Goal: Complete application form

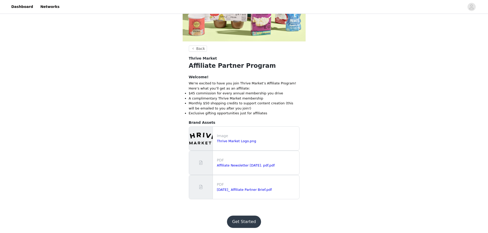
scroll to position [97, 0]
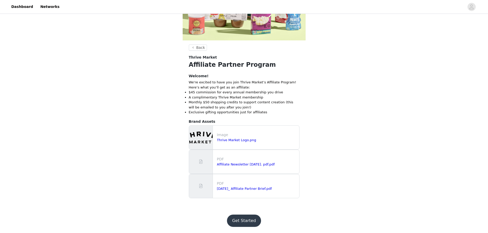
click at [243, 218] on button "Get Started" at bounding box center [244, 221] width 34 height 12
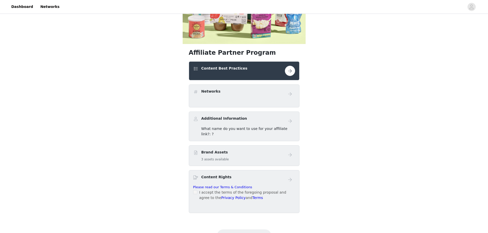
scroll to position [112, 0]
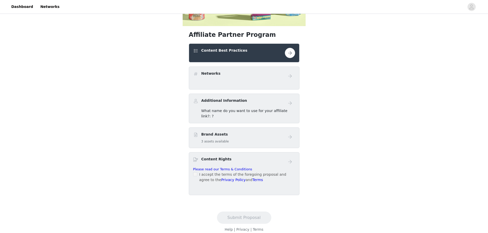
click at [197, 172] on span at bounding box center [195, 174] width 4 height 4
click at [237, 138] on div "Brand Assets 3 assets available" at bounding box center [239, 138] width 92 height 12
click at [202, 168] on link "Please read our Terms & Conditions" at bounding box center [222, 170] width 59 height 4
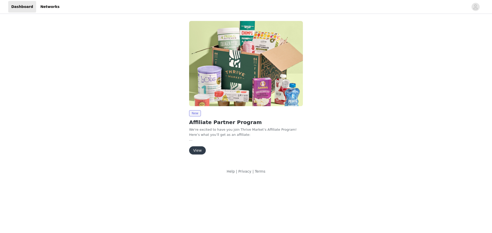
click at [196, 149] on button "View" at bounding box center [197, 151] width 17 height 8
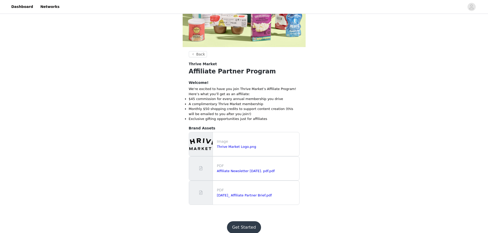
scroll to position [97, 0]
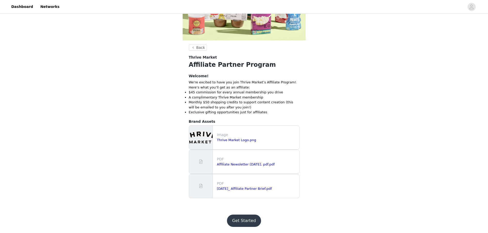
click at [245, 221] on button "Get Started" at bounding box center [244, 221] width 34 height 12
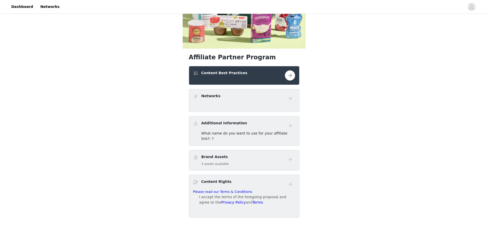
scroll to position [103, 0]
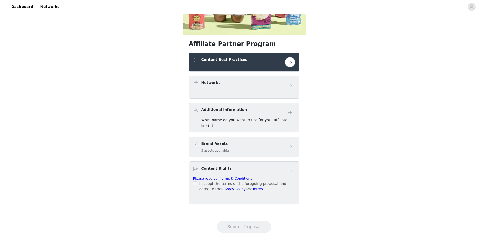
click at [289, 63] on button "button" at bounding box center [290, 62] width 10 height 10
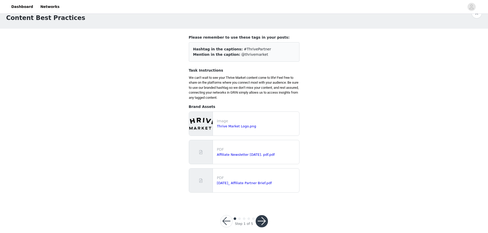
scroll to position [19, 0]
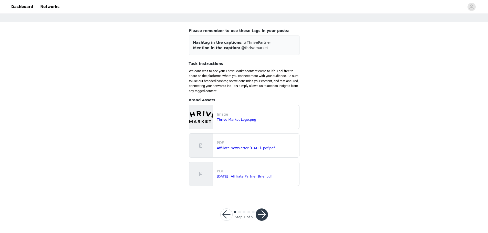
click at [261, 212] on button "button" at bounding box center [262, 215] width 12 height 12
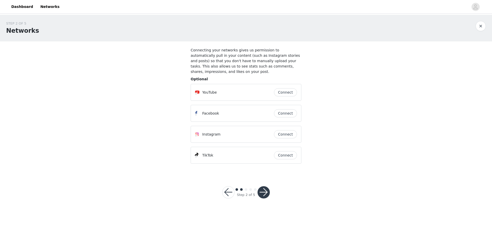
click at [265, 187] on button "button" at bounding box center [264, 193] width 12 height 12
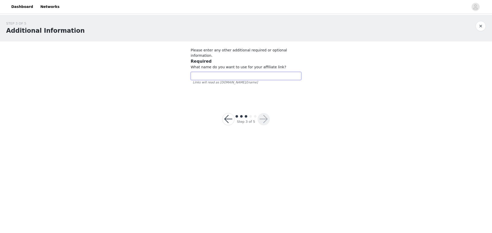
click at [228, 72] on input "text" at bounding box center [246, 76] width 111 height 8
type input "[PERSON_NAME]"
click at [264, 114] on button "button" at bounding box center [264, 119] width 12 height 12
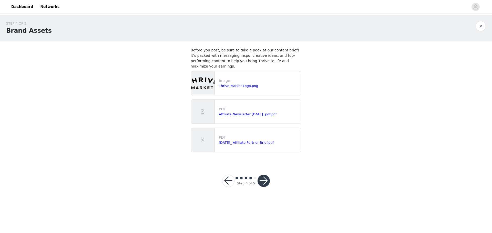
click at [262, 179] on button "button" at bounding box center [264, 181] width 12 height 12
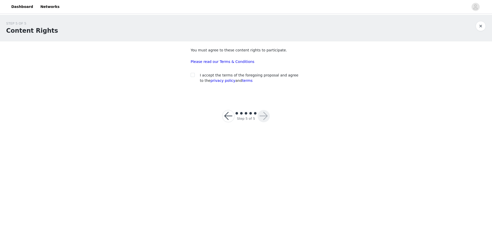
click at [195, 72] on div "You must agree to these content rights to participate. Please read our Terms & …" at bounding box center [246, 67] width 111 height 38
click at [194, 74] on span at bounding box center [193, 75] width 4 height 4
click at [194, 74] on input "checkbox" at bounding box center [193, 75] width 4 height 4
checkbox input "true"
click at [259, 116] on button "button" at bounding box center [264, 116] width 12 height 12
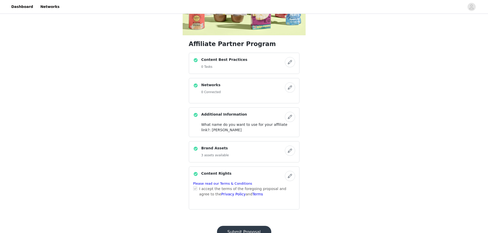
scroll to position [117, 0]
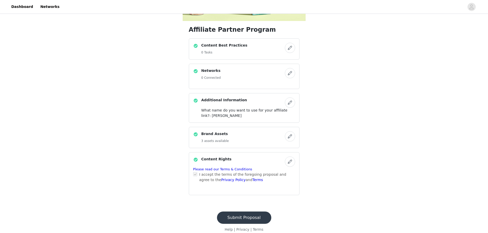
click at [245, 213] on button "Submit Proposal" at bounding box center [244, 218] width 54 height 12
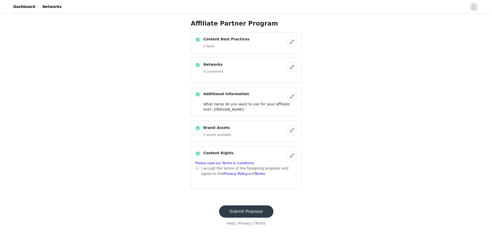
scroll to position [0, 0]
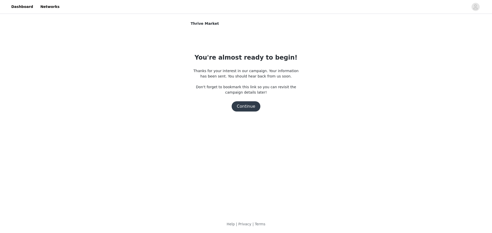
click at [247, 104] on button "Continue" at bounding box center [246, 106] width 29 height 10
